Goal: Task Accomplishment & Management: Manage account settings

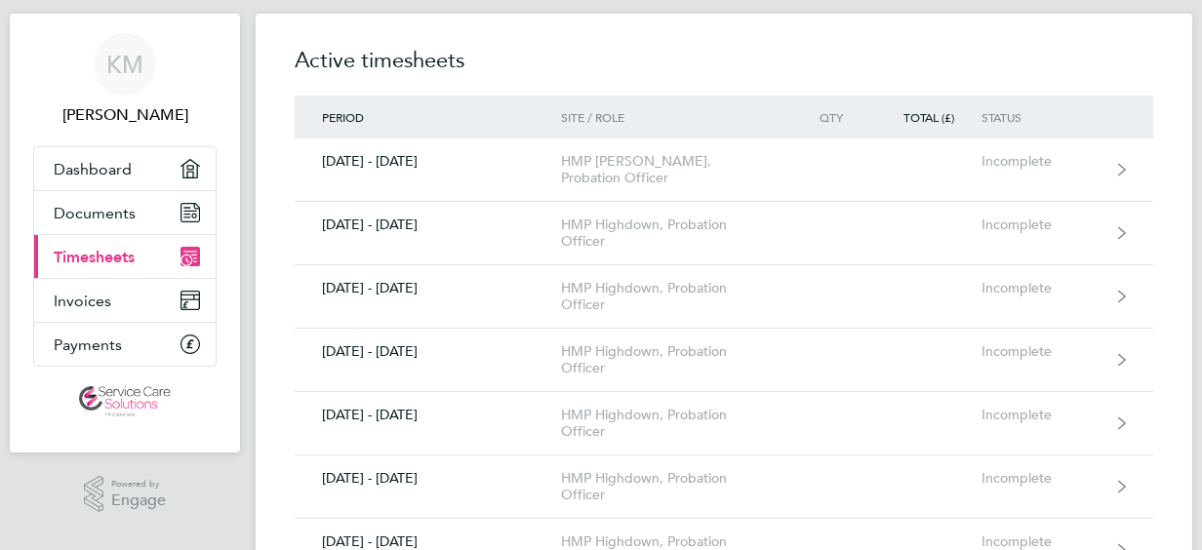
scroll to position [39, 0]
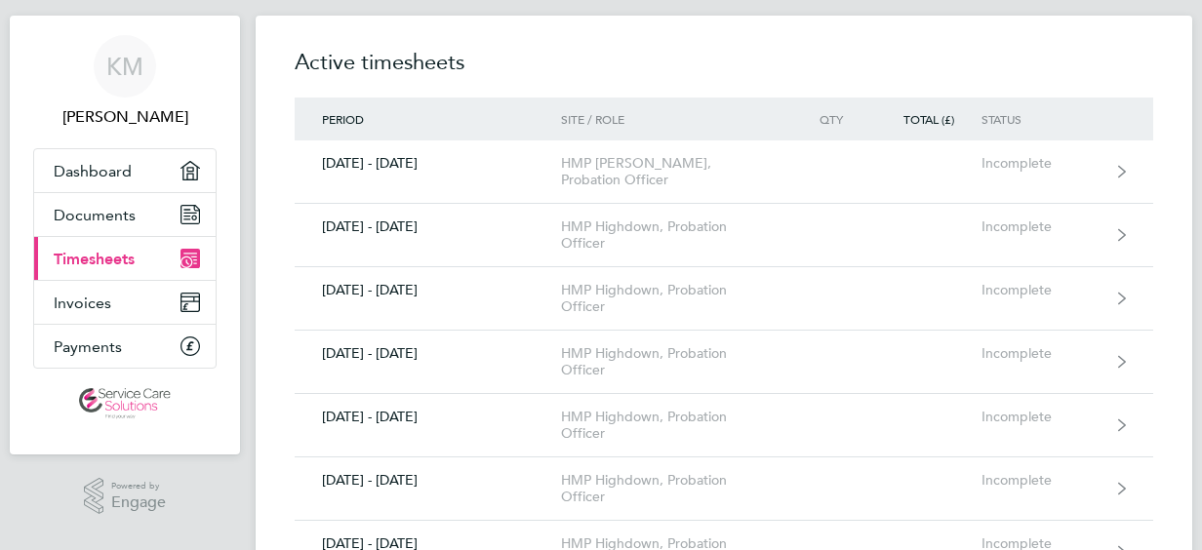
click at [84, 262] on span "Timesheets" at bounding box center [94, 259] width 81 height 19
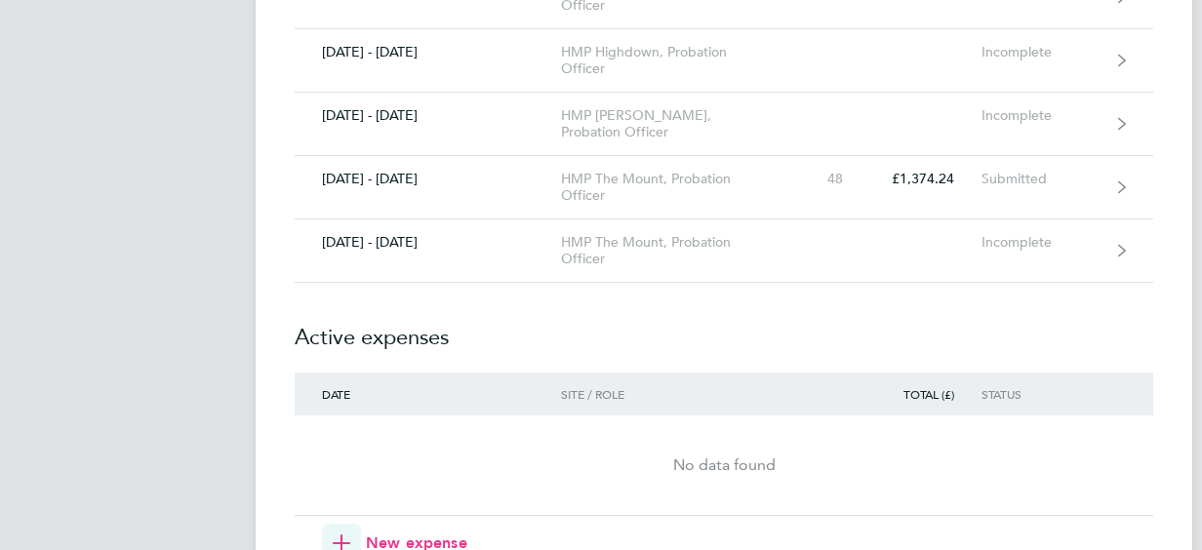
scroll to position [1991, 0]
click at [528, 204] on link "[DATE] - [DATE] HMP The Mount, Probation Officer 48 £1,374.24 Submitted" at bounding box center [724, 186] width 859 height 63
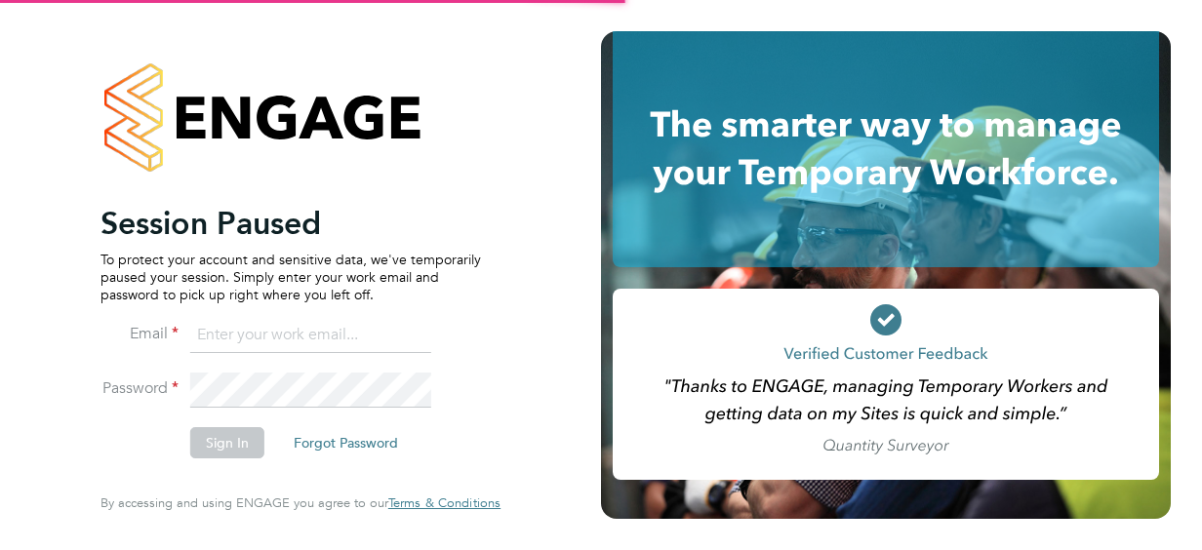
type input "[PERSON_NAME][EMAIL_ADDRESS][DOMAIN_NAME]"
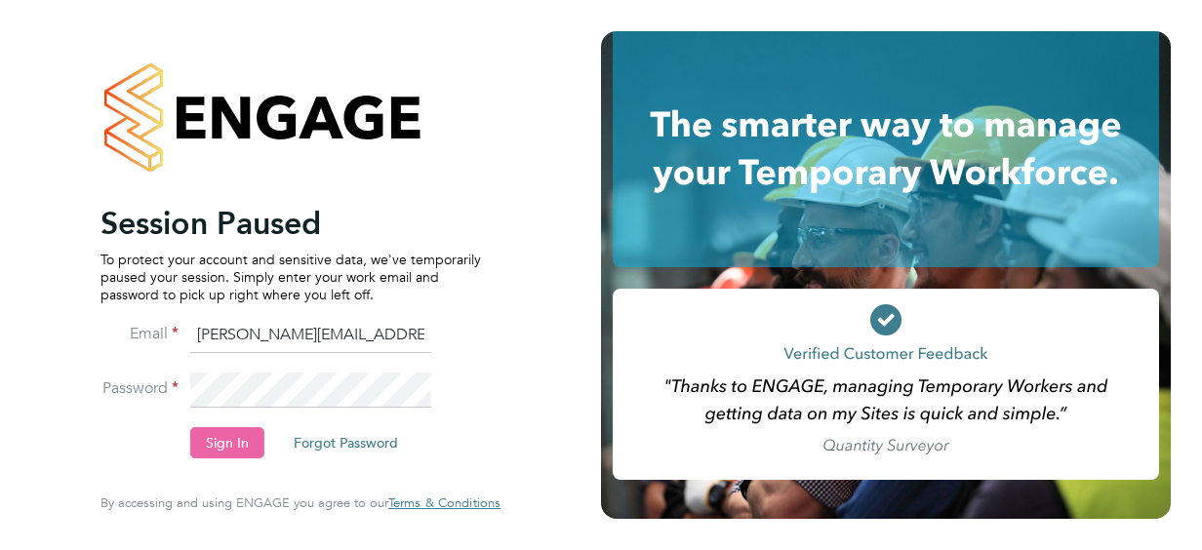
click at [242, 435] on button "Sign In" at bounding box center [227, 442] width 74 height 31
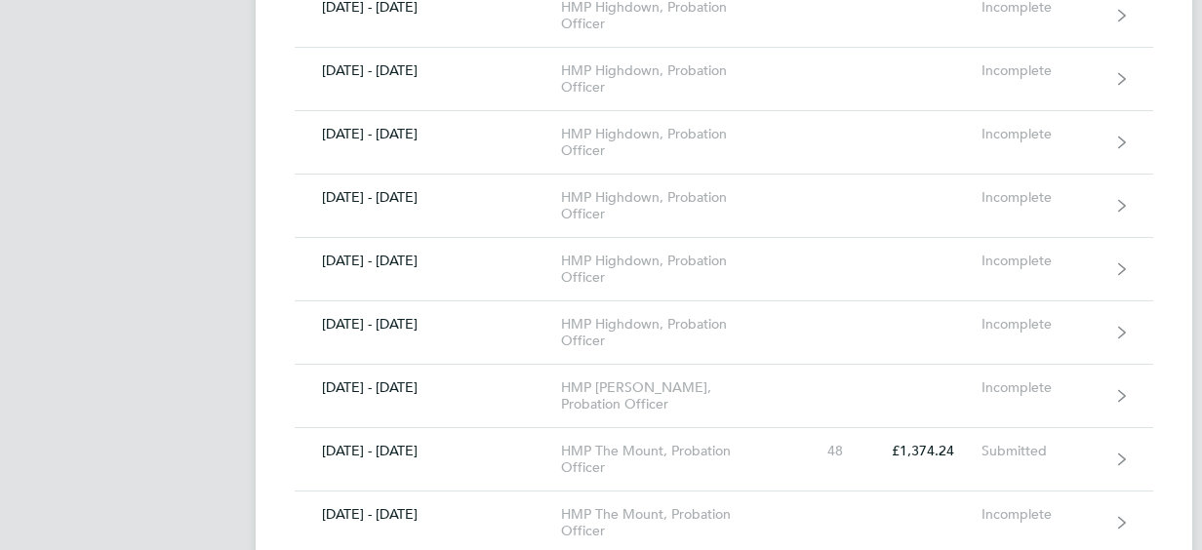
scroll to position [1835, 0]
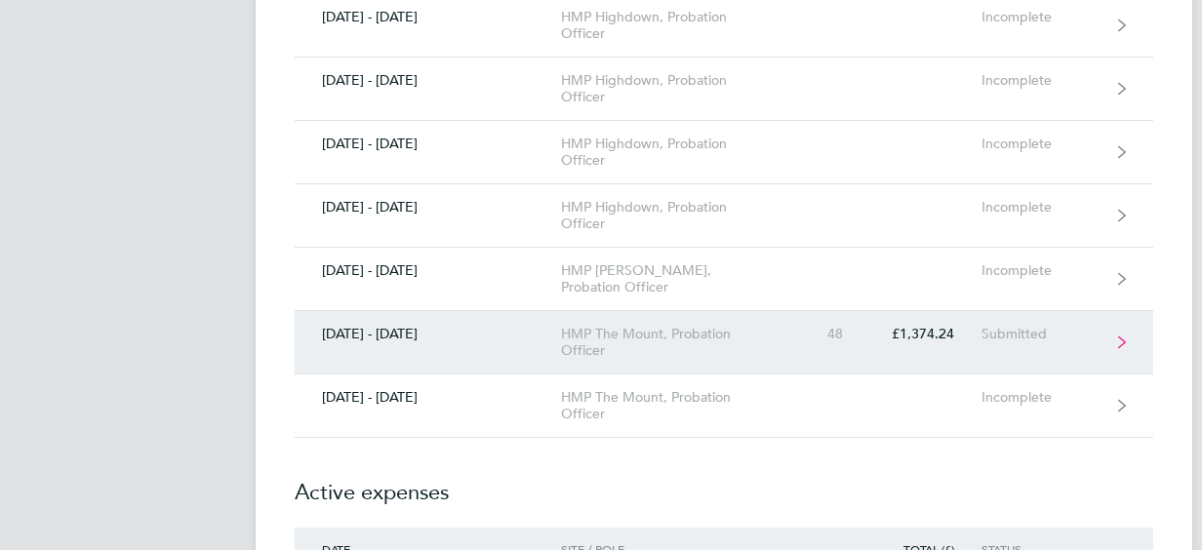
click at [435, 333] on link "[DATE] - [DATE] HMP The Mount, Probation Officer 48 £1,374.24 Submitted" at bounding box center [724, 342] width 859 height 63
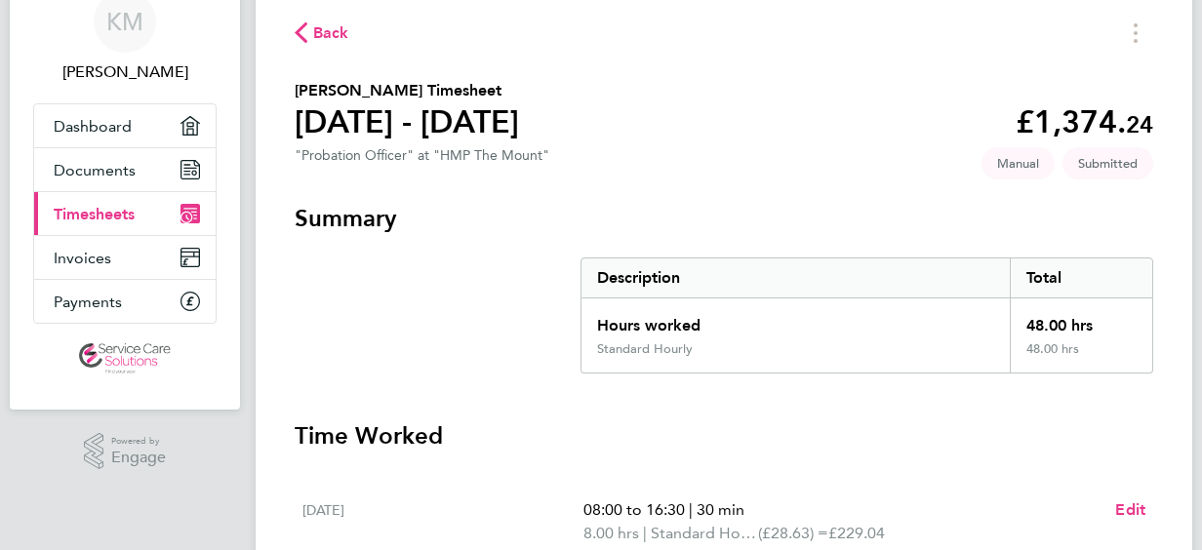
scroll to position [83, 0]
click at [126, 214] on span "Timesheets" at bounding box center [94, 215] width 81 height 19
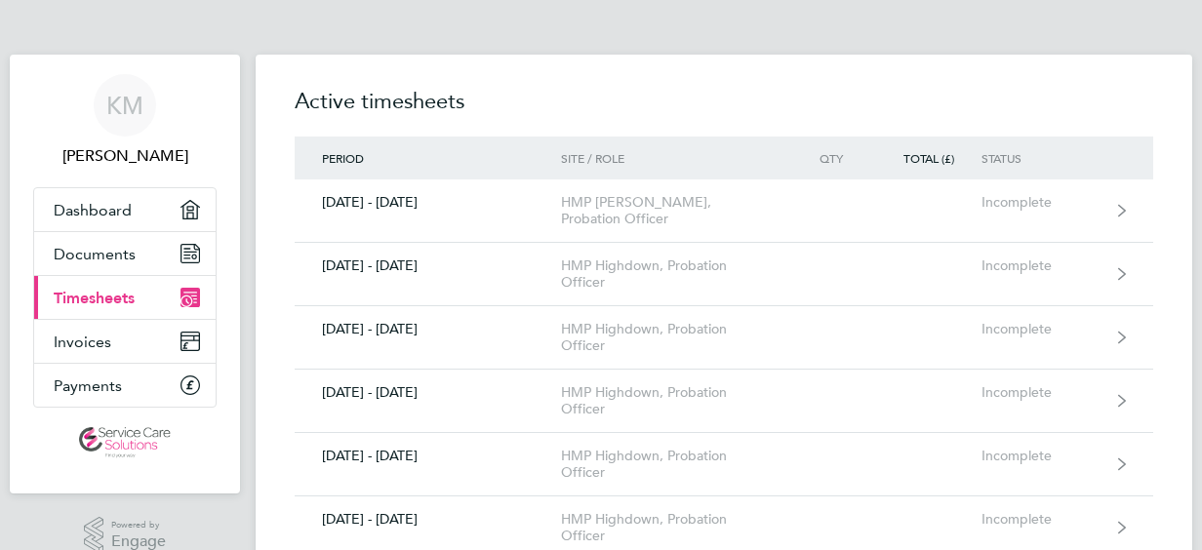
click at [108, 297] on span "Timesheets" at bounding box center [94, 298] width 81 height 19
click at [100, 255] on span "Documents" at bounding box center [95, 254] width 82 height 19
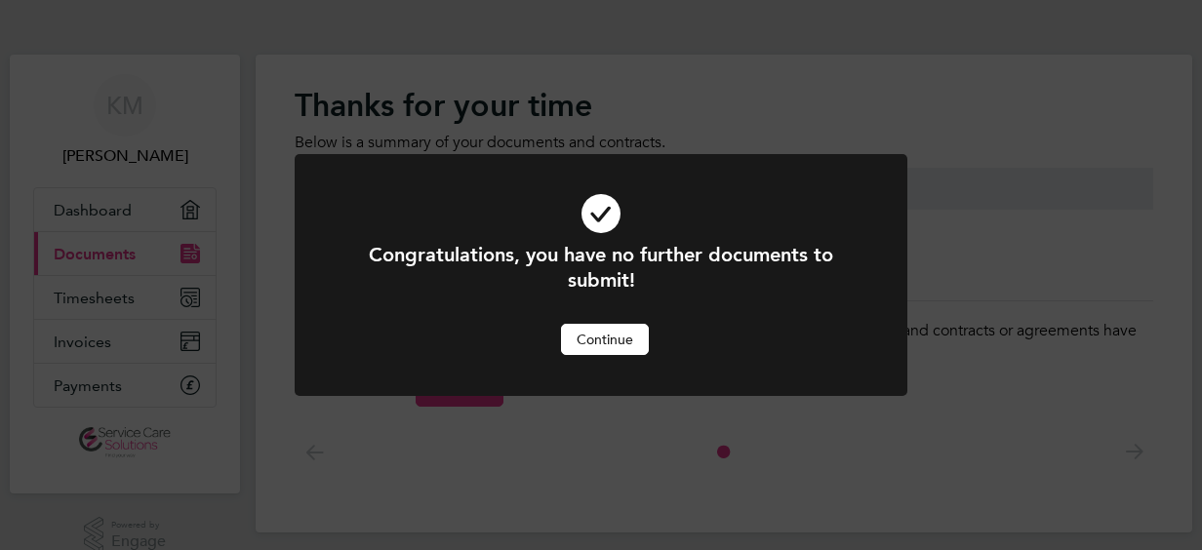
click at [639, 336] on button "Continue" at bounding box center [605, 339] width 88 height 31
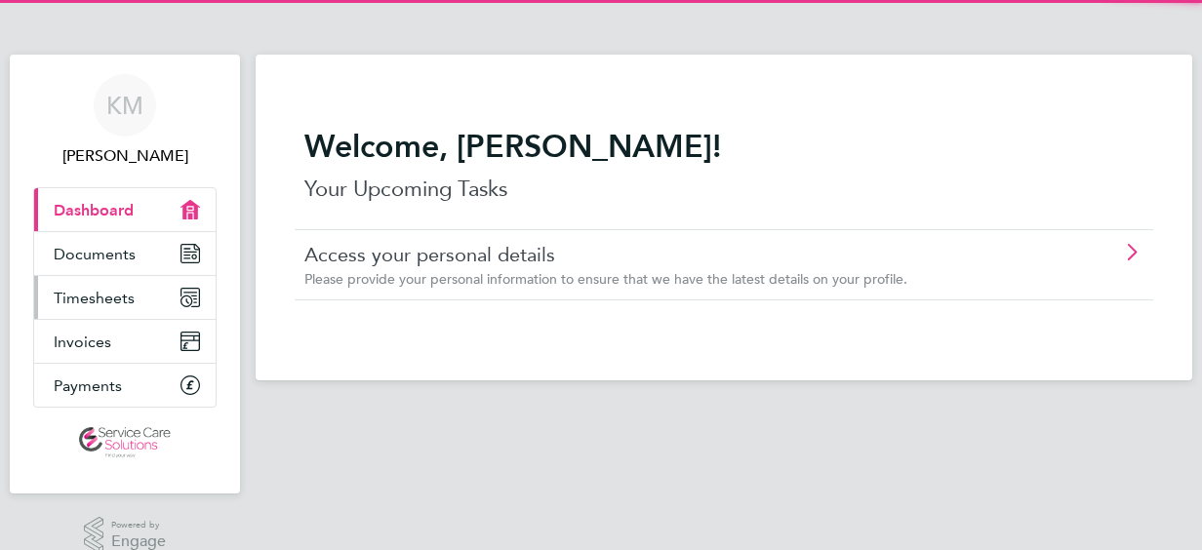
click at [113, 289] on span "Timesheets" at bounding box center [94, 298] width 81 height 19
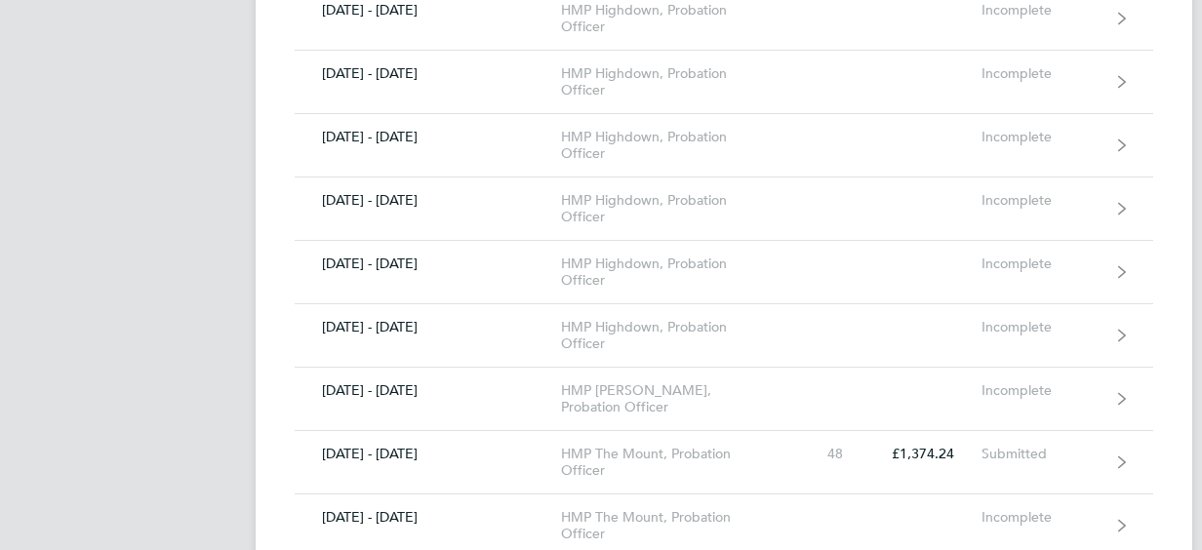
scroll to position [1718, 0]
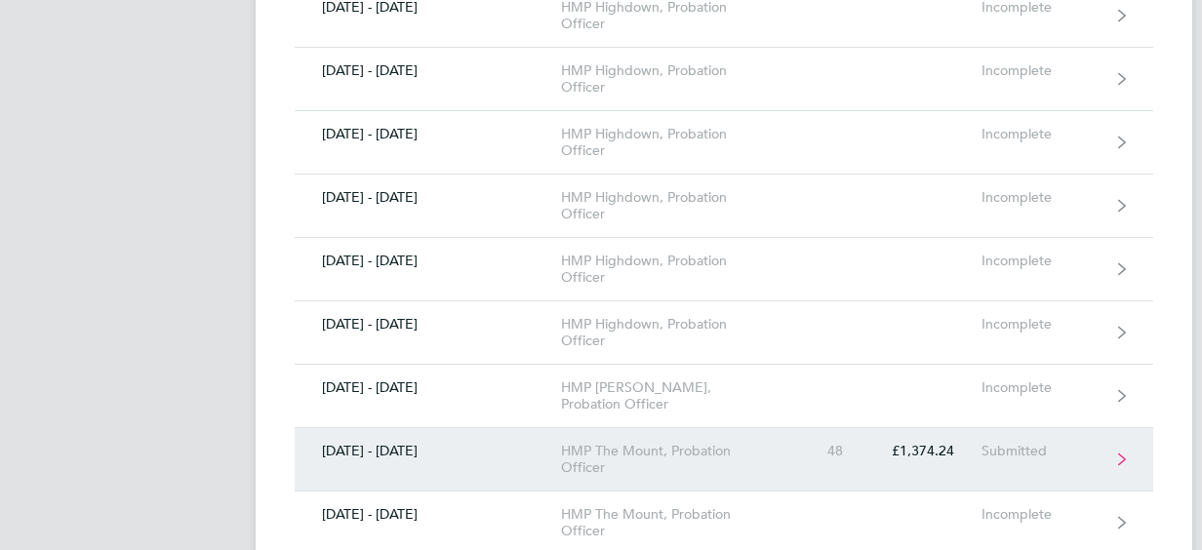
click at [603, 446] on div "HMP The Mount, Probation Officer" at bounding box center [672, 459] width 223 height 33
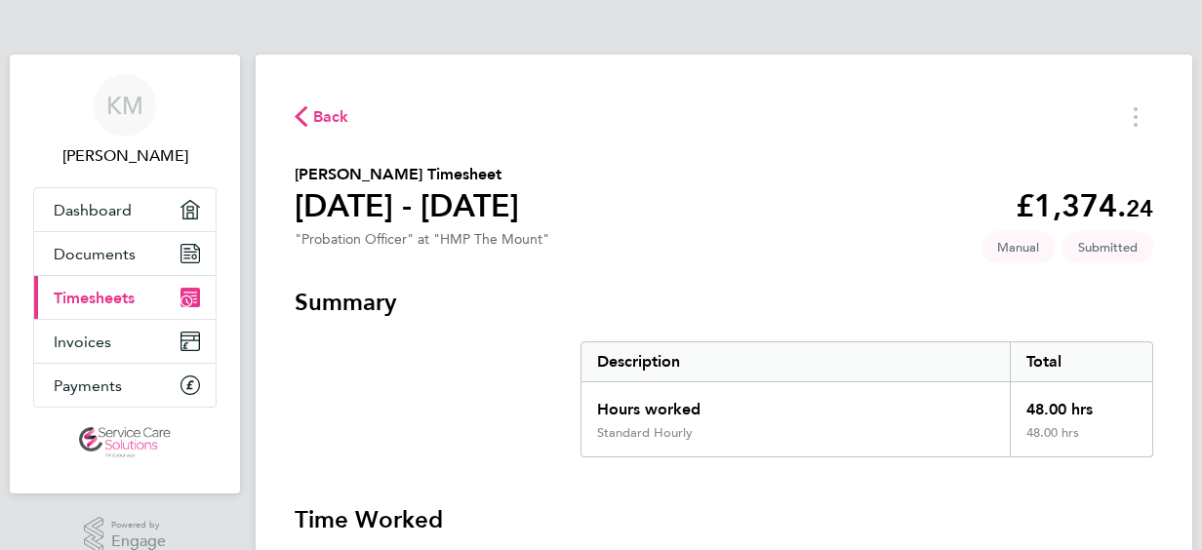
click at [338, 118] on span "Back" at bounding box center [331, 116] width 36 height 23
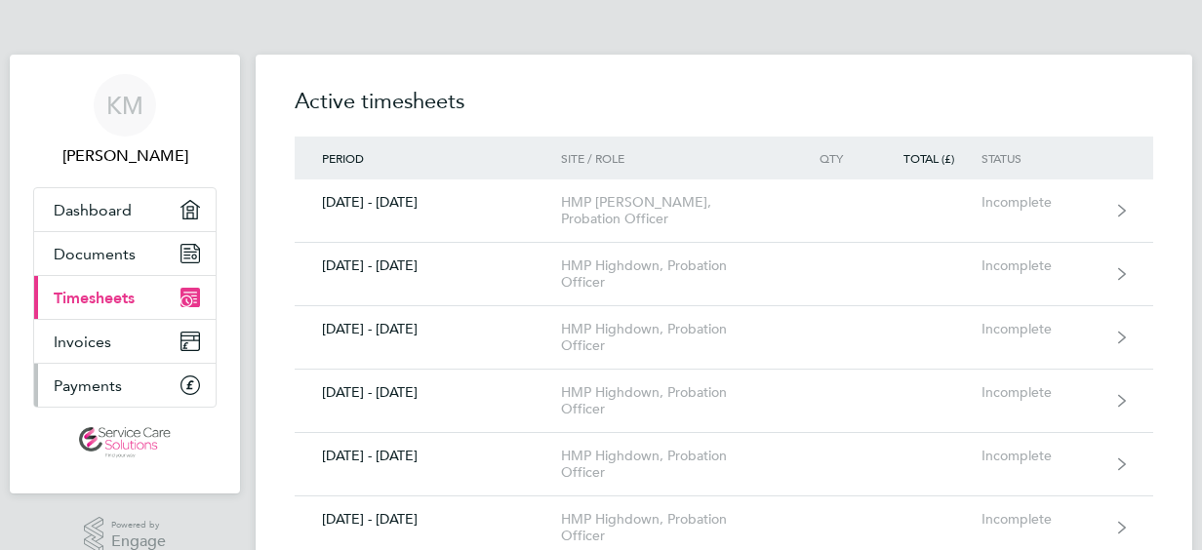
click at [131, 381] on link "Payments" at bounding box center [125, 385] width 182 height 43
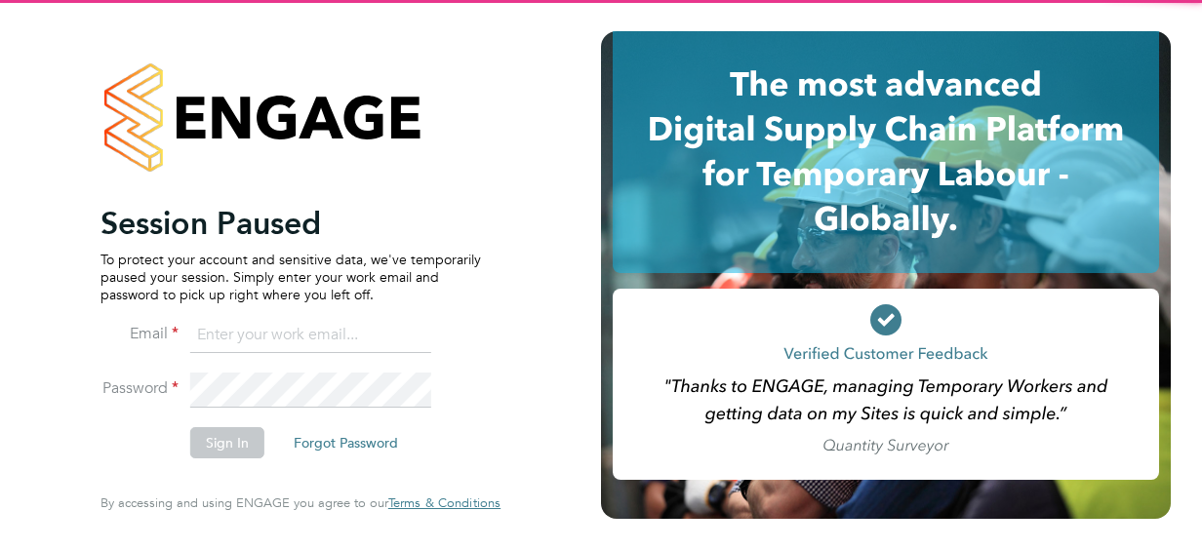
type input "[PERSON_NAME][EMAIL_ADDRESS][DOMAIN_NAME]"
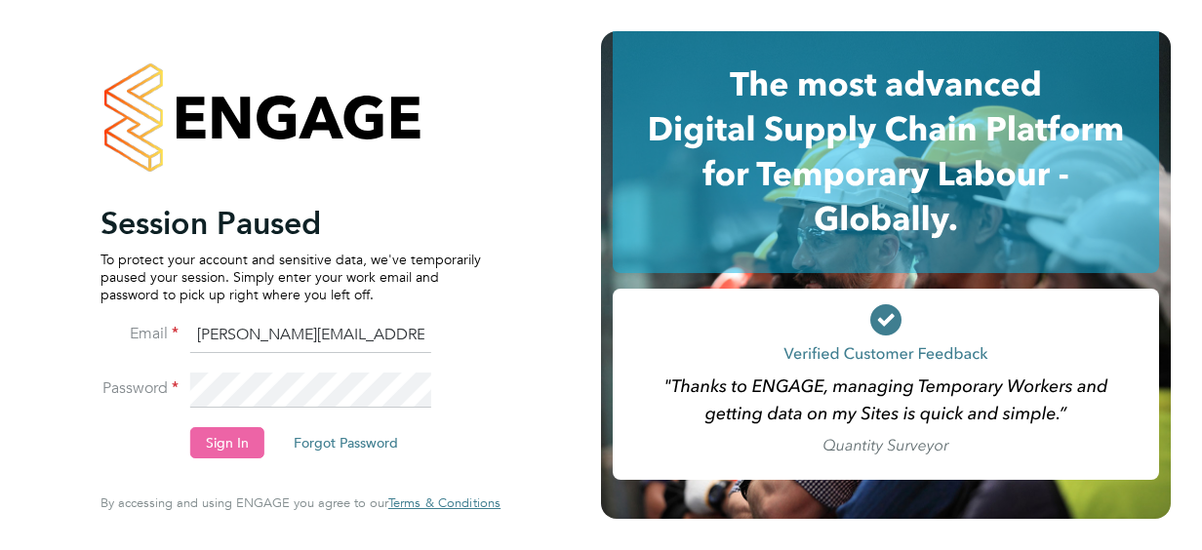
click at [215, 436] on button "Sign In" at bounding box center [227, 442] width 74 height 31
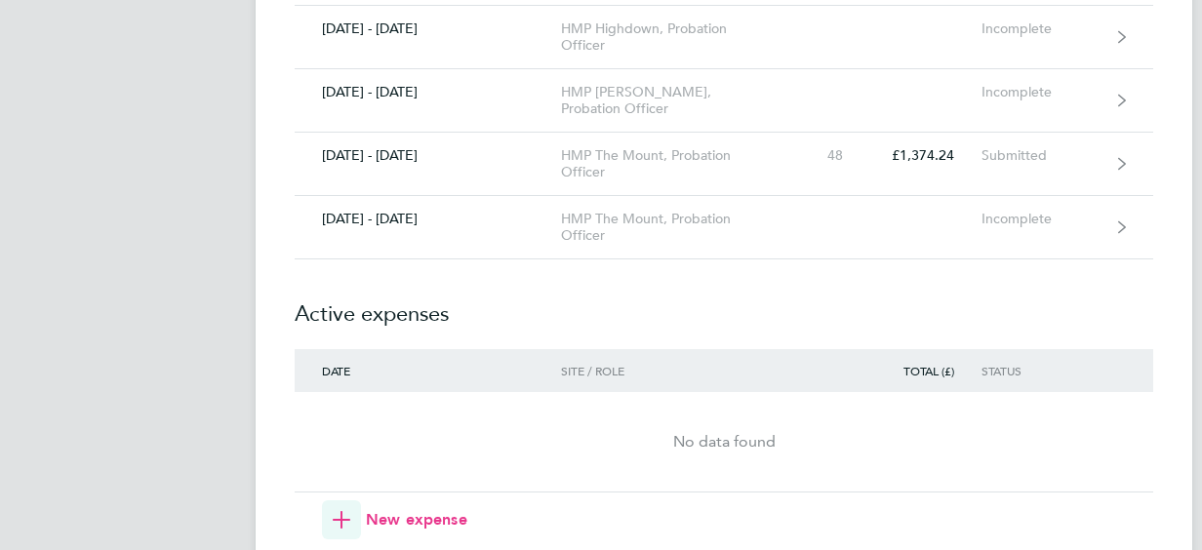
scroll to position [1913, 0]
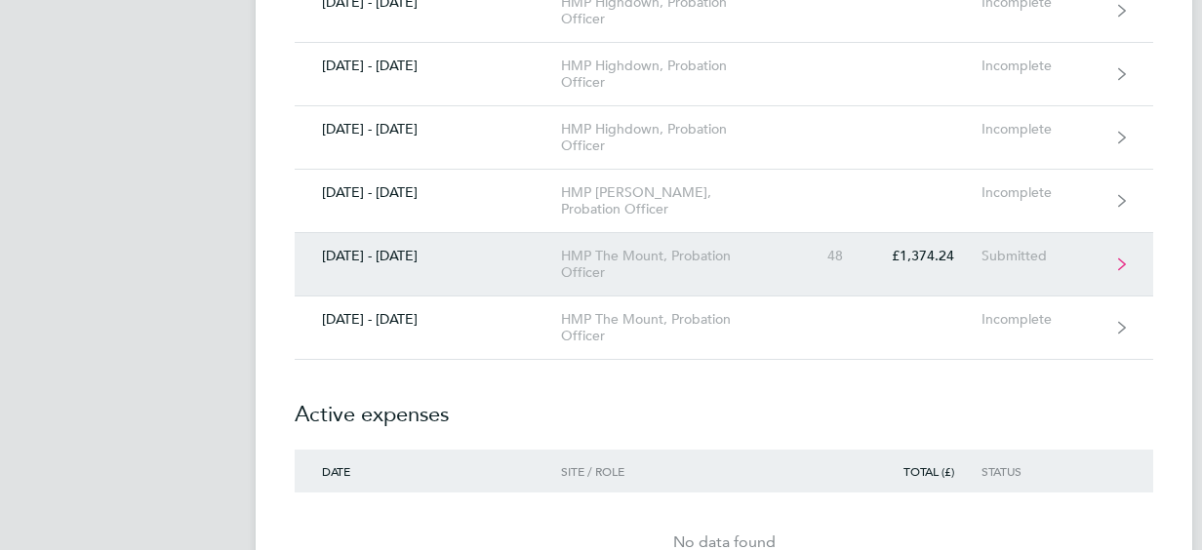
click at [645, 250] on div "HMP The Mount, Probation Officer" at bounding box center [672, 264] width 223 height 33
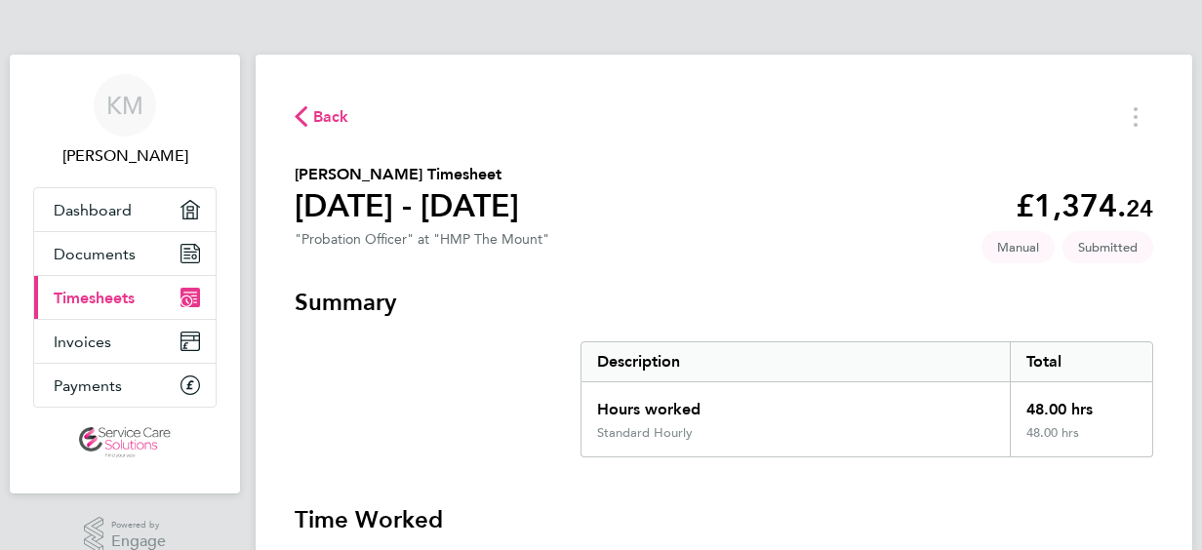
click at [332, 118] on span "Back" at bounding box center [331, 116] width 36 height 23
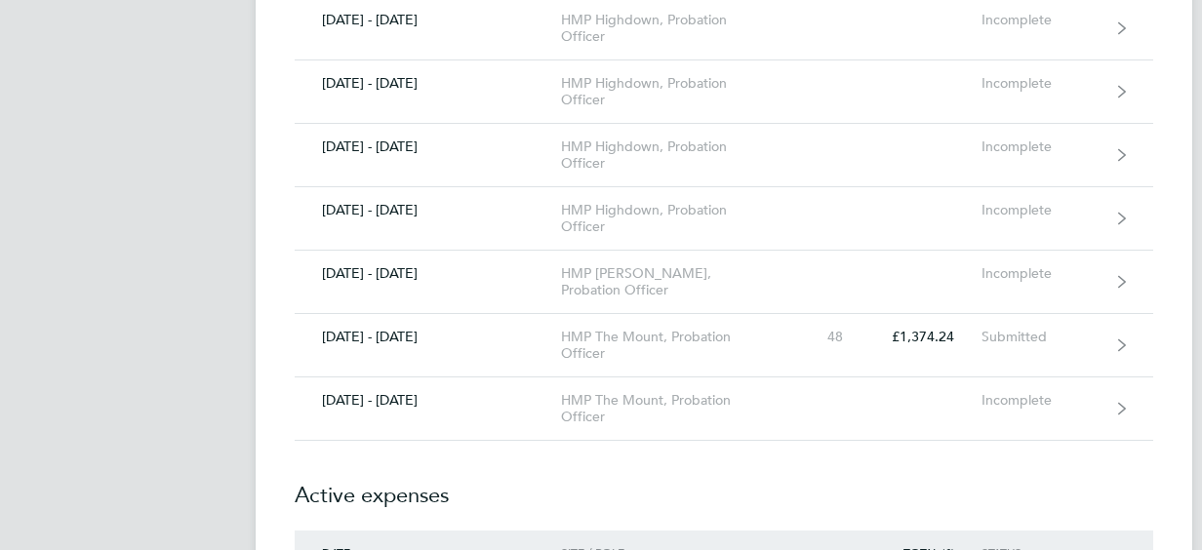
scroll to position [1835, 0]
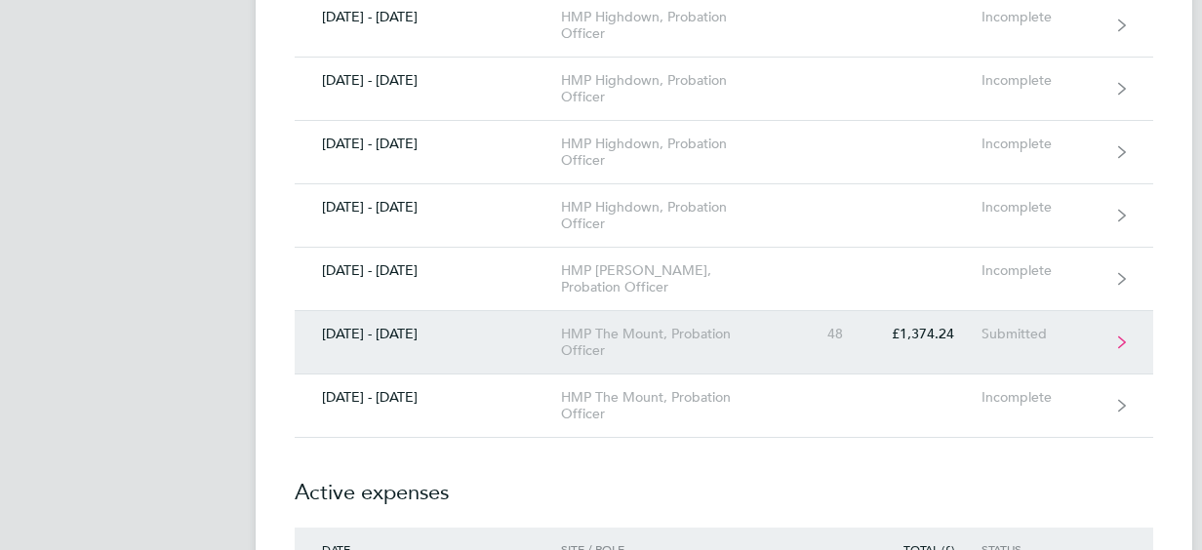
click at [630, 343] on div "HMP The Mount, Probation Officer" at bounding box center [672, 342] width 223 height 33
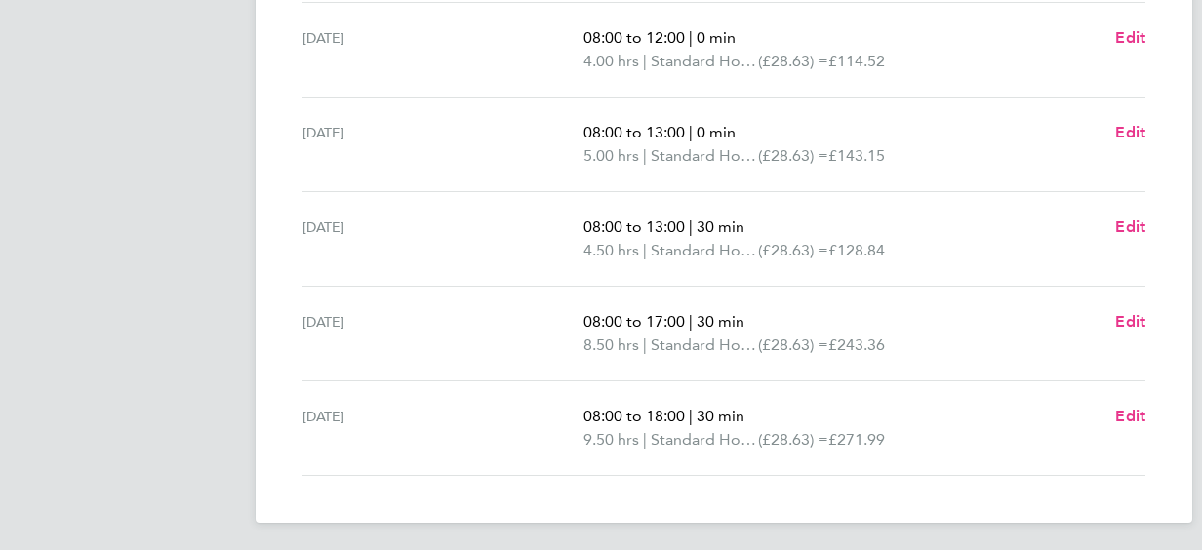
scroll to position [747, 0]
click at [1133, 413] on span "Edit" at bounding box center [1131, 415] width 30 height 19
select select "30"
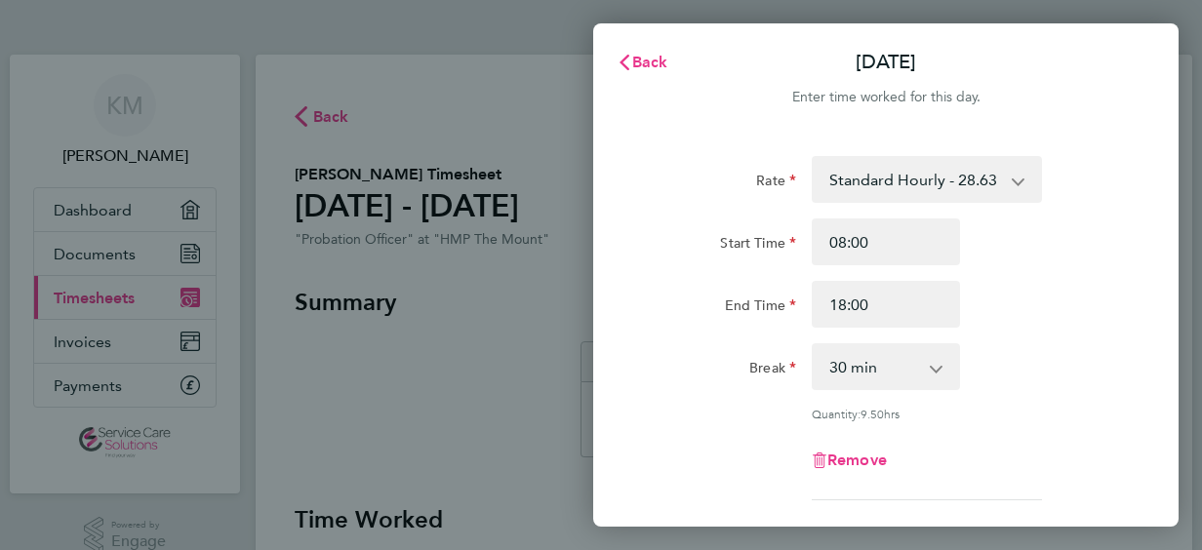
click at [923, 371] on select "0 min 15 min 30 min 45 min 60 min 75 min 90 min" at bounding box center [874, 366] width 121 height 43
click at [814, 345] on select "0 min 15 min 30 min 45 min 60 min 75 min 90 min" at bounding box center [874, 366] width 121 height 43
click at [666, 258] on div "Start Time" at bounding box center [722, 242] width 164 height 47
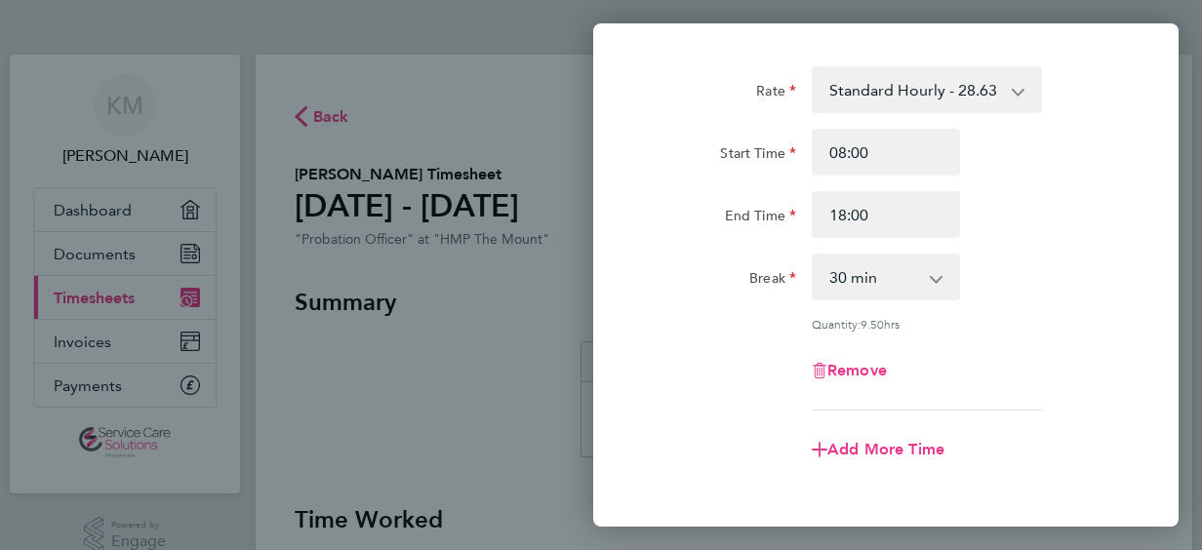
scroll to position [89, 0]
click at [891, 217] on input "18:00" at bounding box center [886, 215] width 148 height 47
type input "1"
type input "17:30"
click at [632, 293] on div "Rate Standard Hourly - 28.63 Start Time 08:00 End Time 17:30 Break 0 min 15 min…" at bounding box center [886, 321] width 586 height 555
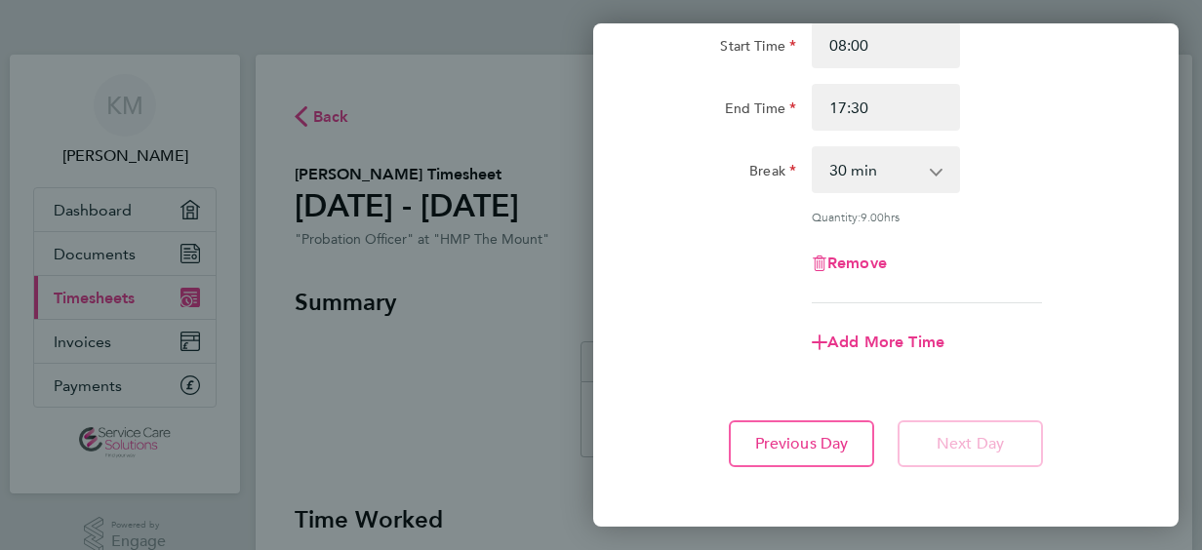
scroll to position [245, 0]
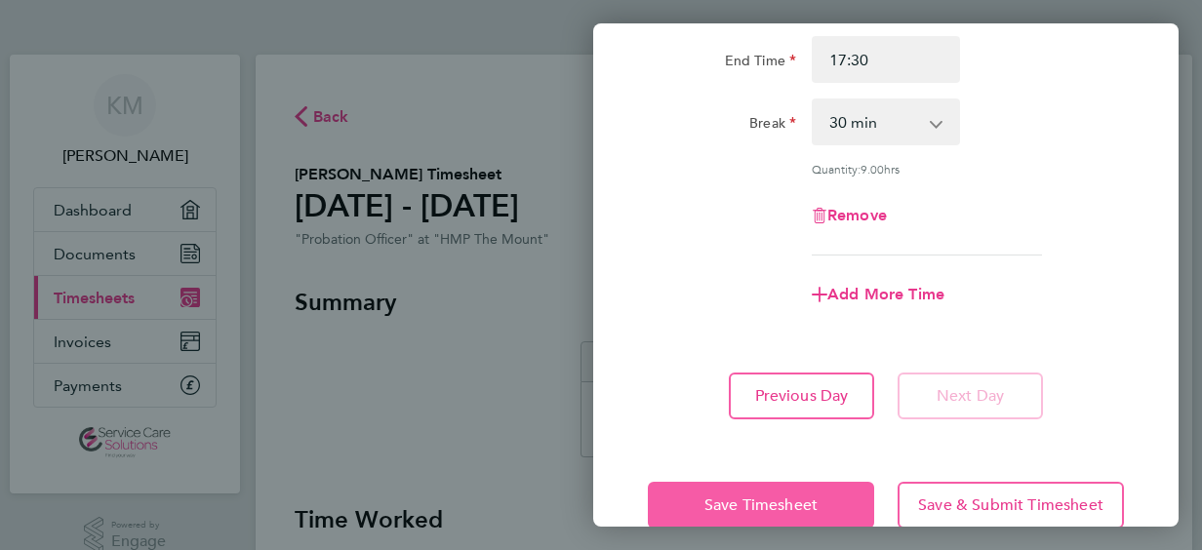
click at [686, 489] on button "Save Timesheet" at bounding box center [761, 505] width 226 height 47
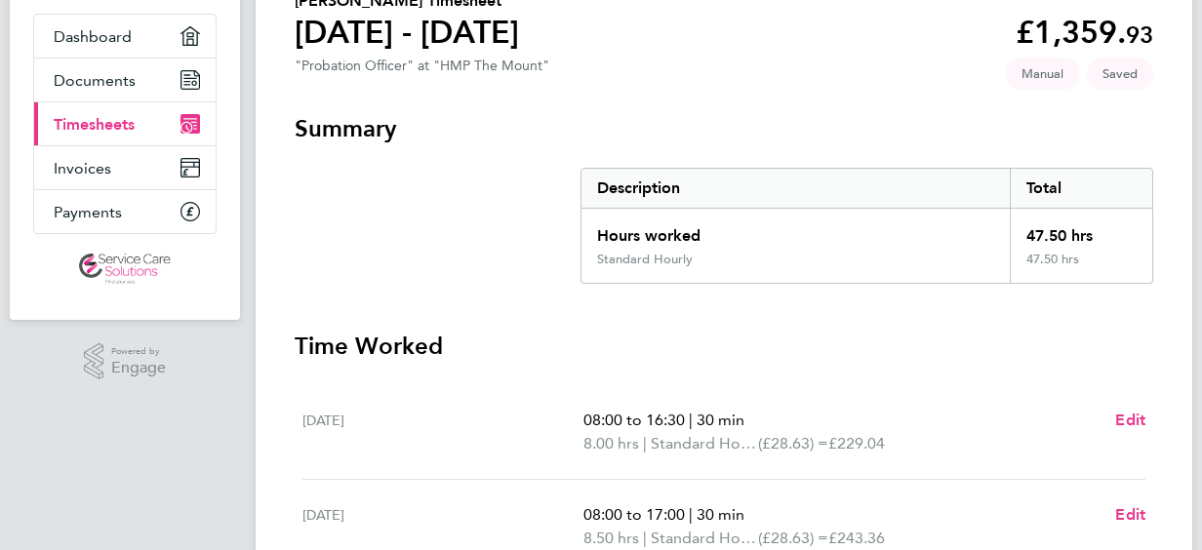
scroll to position [312, 0]
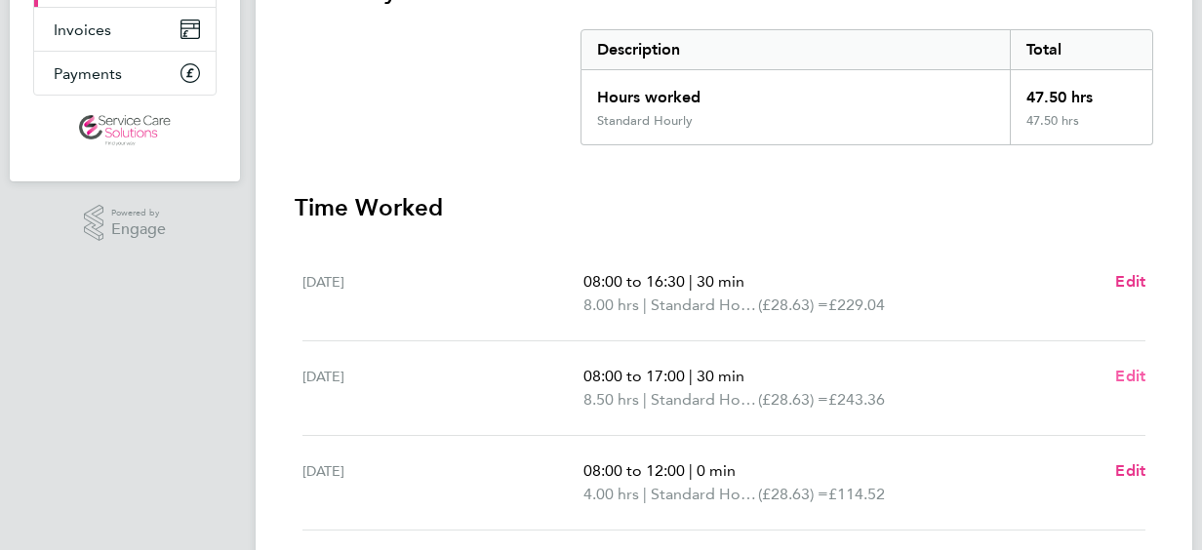
click at [1136, 371] on span "Edit" at bounding box center [1131, 376] width 30 height 19
select select "30"
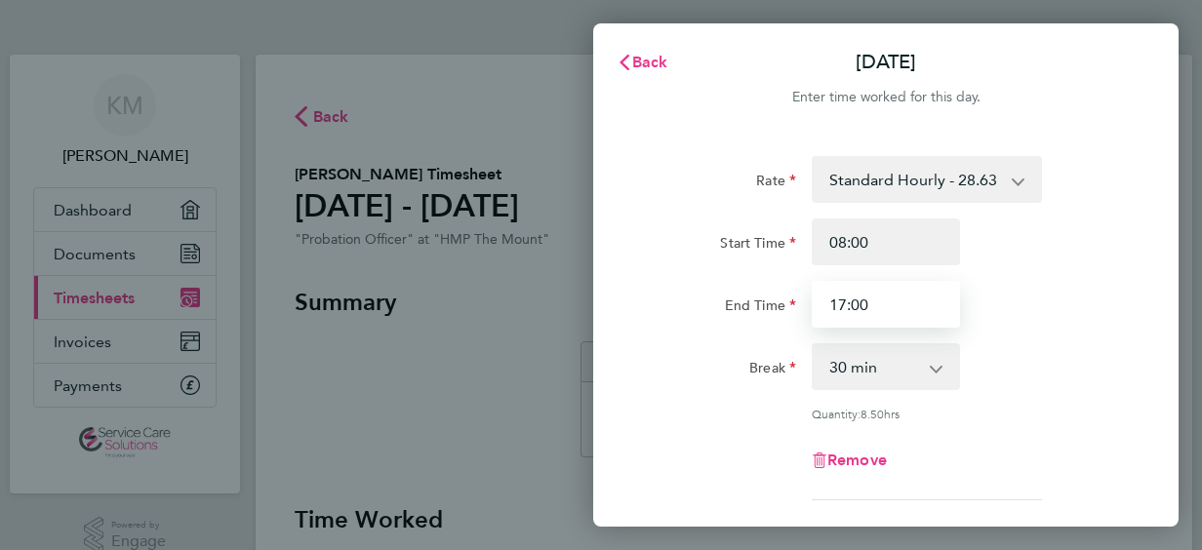
click at [876, 304] on input "17:00" at bounding box center [886, 304] width 148 height 47
type input "17:30"
click at [628, 315] on div "Rate Standard Hourly - 28.63 Start Time 08:00 End Time 17:30 Break 0 min 15 min…" at bounding box center [886, 434] width 586 height 602
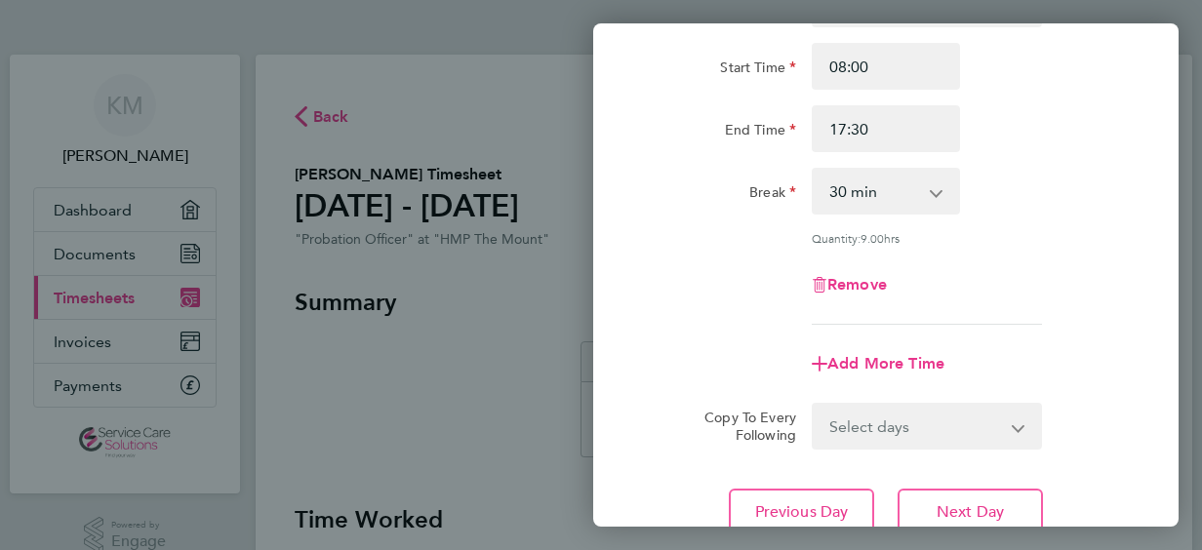
scroll to position [331, 0]
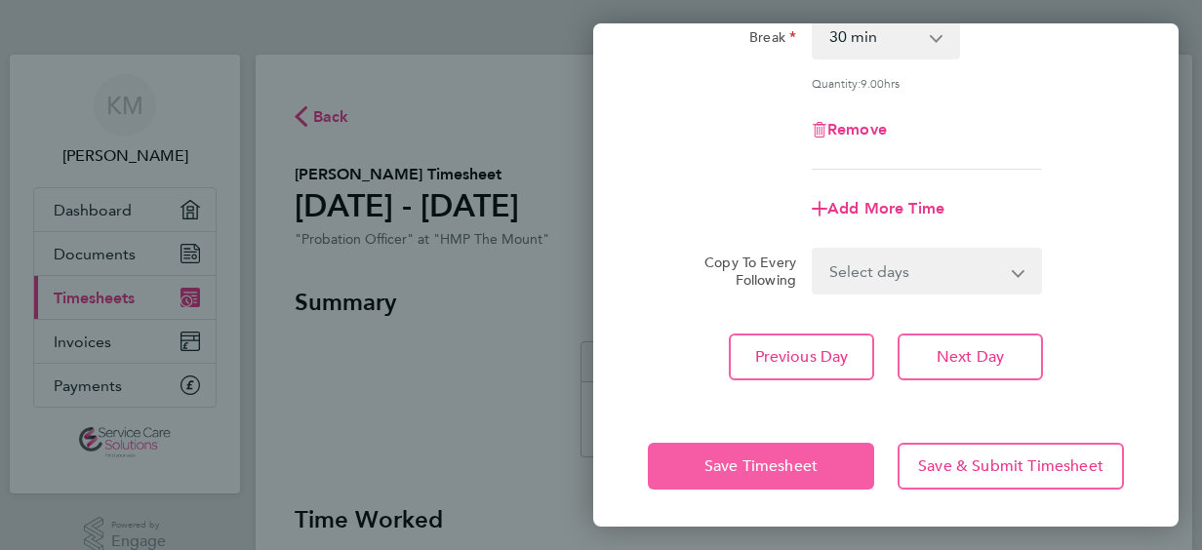
click at [673, 453] on button "Save Timesheet" at bounding box center [761, 466] width 226 height 47
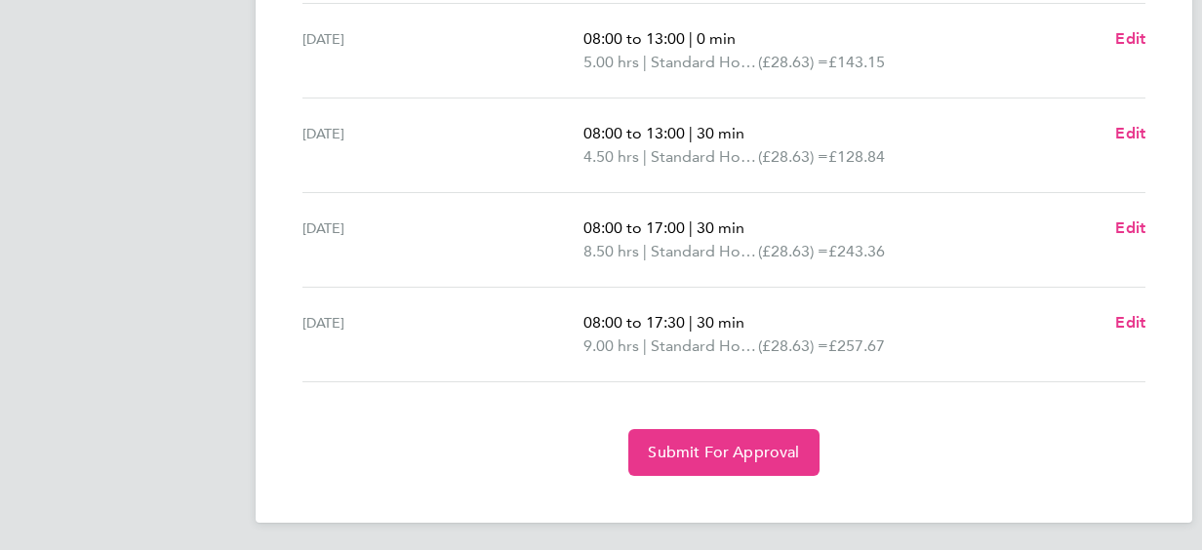
scroll to position [840, 0]
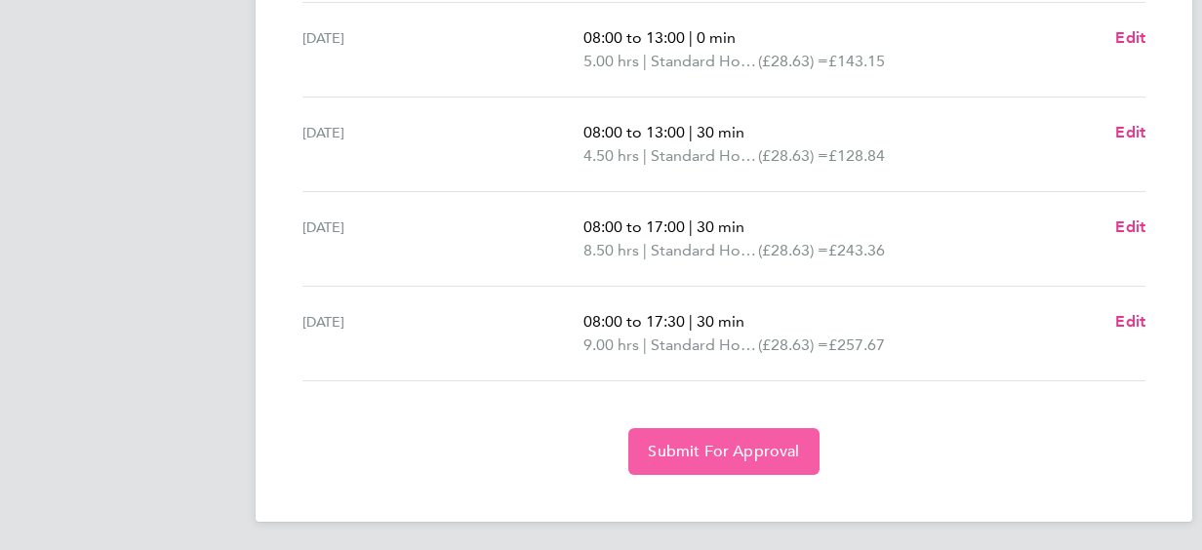
click at [664, 442] on span "Submit For Approval" at bounding box center [723, 452] width 151 height 20
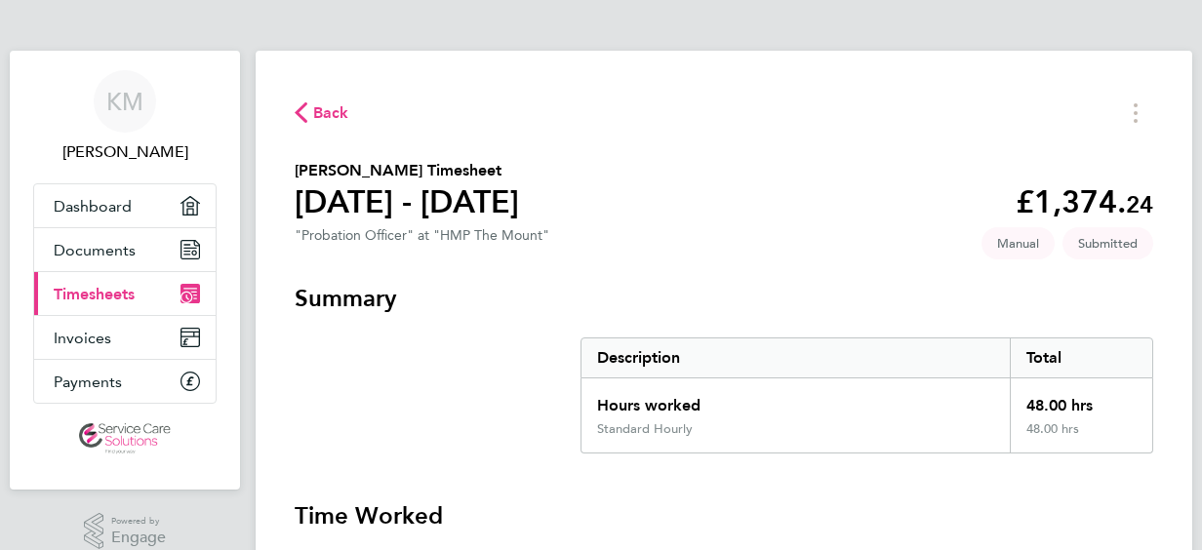
scroll to position [0, 0]
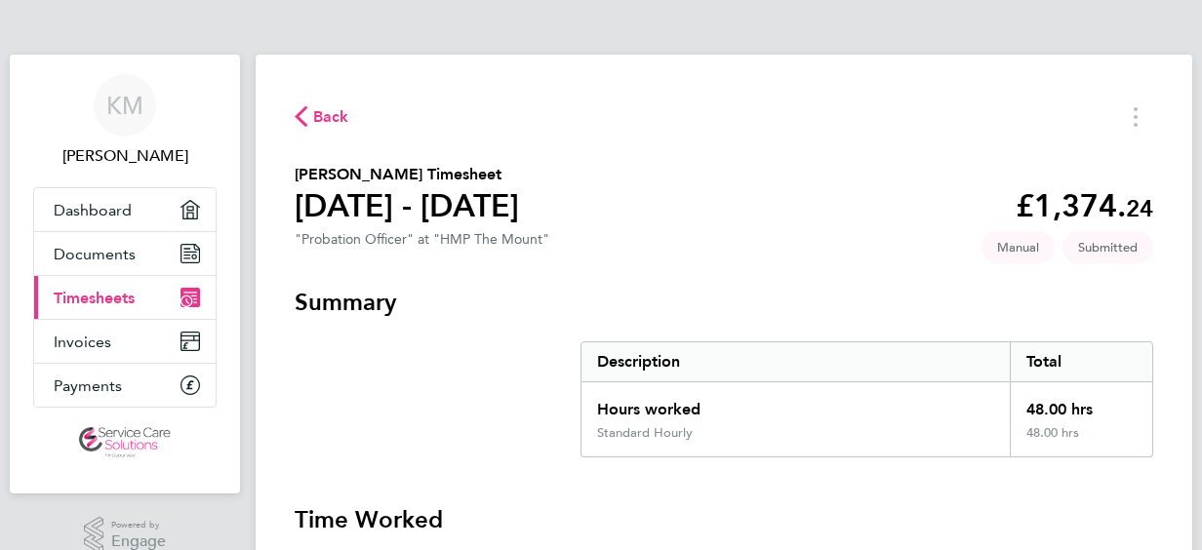
click at [317, 113] on span "Back" at bounding box center [331, 116] width 36 height 23
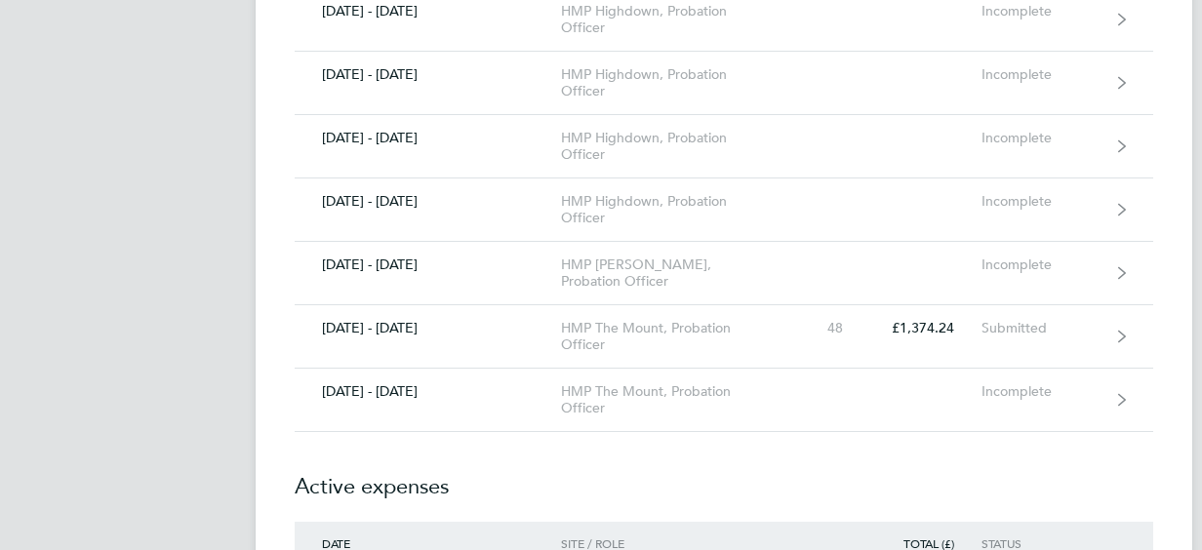
scroll to position [1874, 0]
